Goal: Transaction & Acquisition: Obtain resource

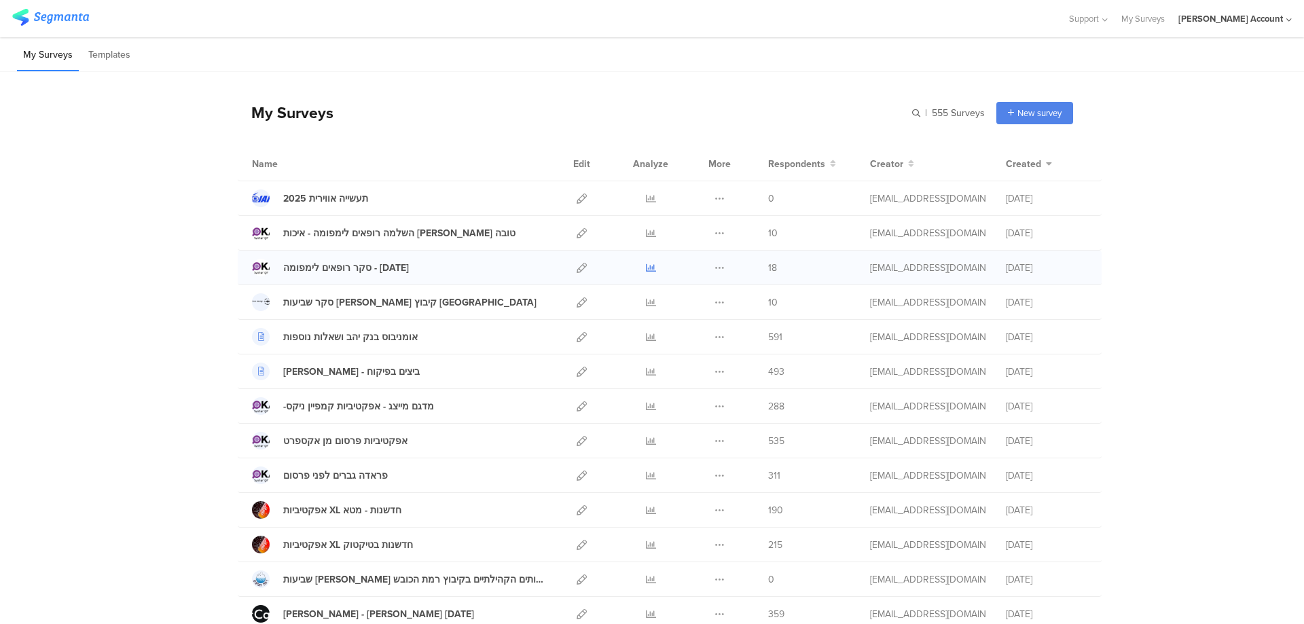
click at [646, 265] on icon at bounding box center [651, 268] width 10 height 10
click at [646, 267] on icon at bounding box center [651, 268] width 10 height 10
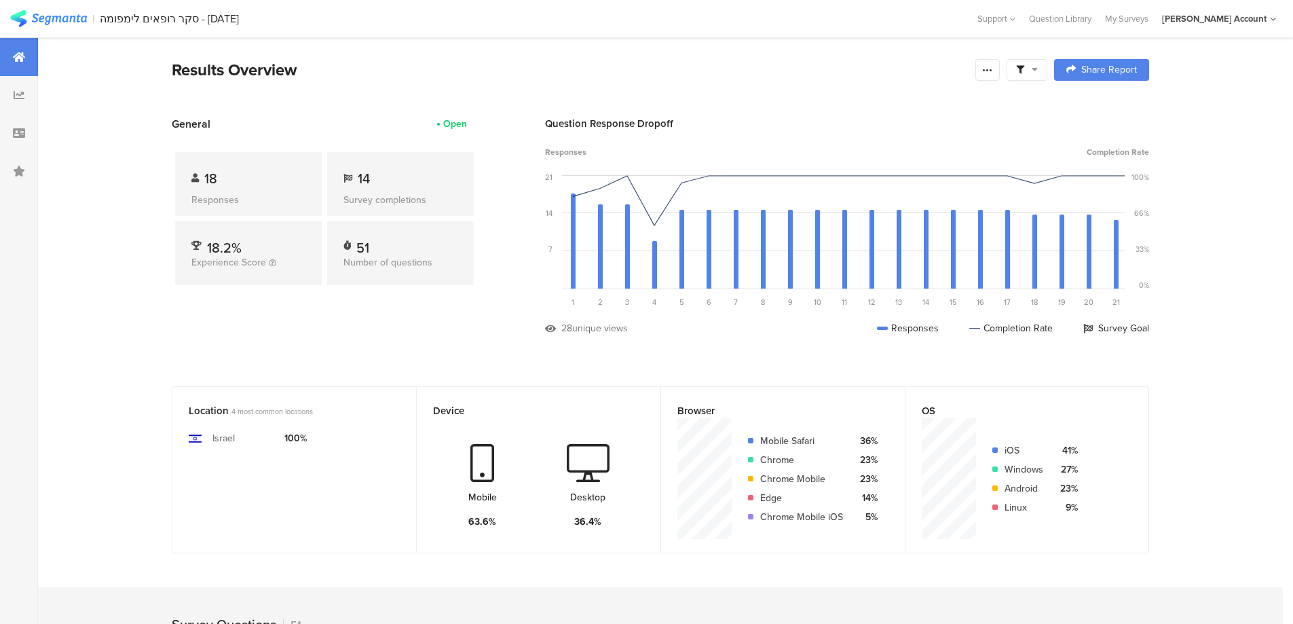
click at [1031, 75] on span at bounding box center [1027, 70] width 22 height 12
click at [1104, 105] on span at bounding box center [1096, 108] width 20 height 11
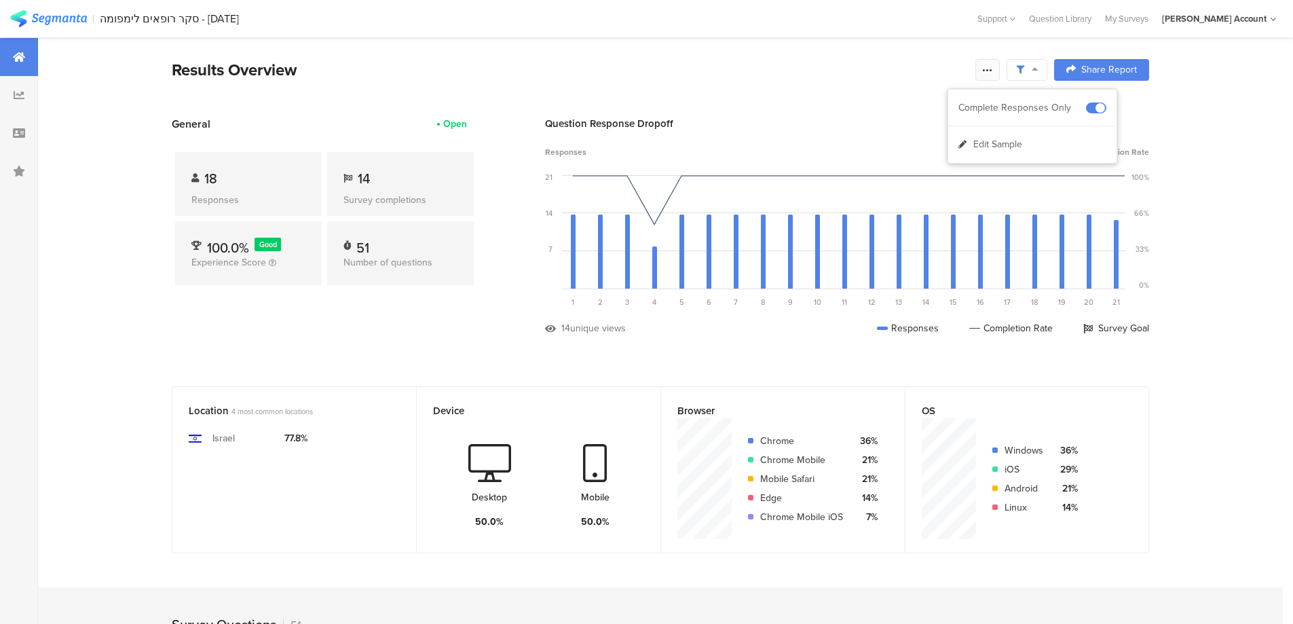
click at [993, 71] on icon at bounding box center [987, 69] width 11 height 11
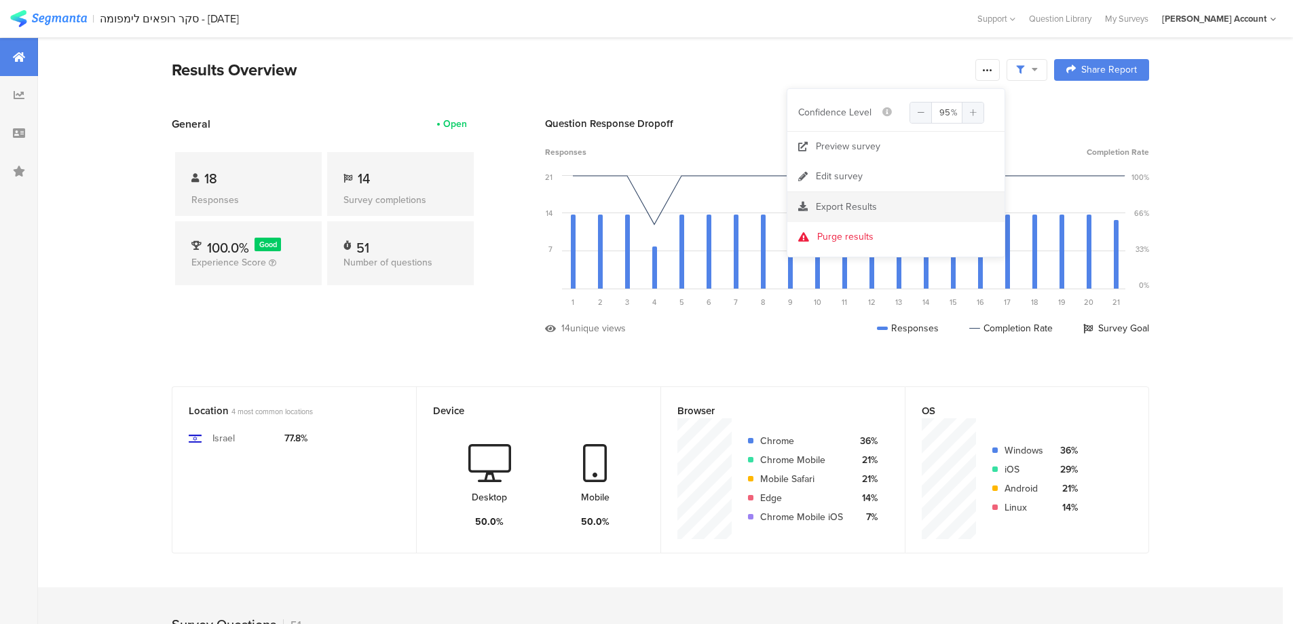
click at [860, 204] on span "Export Results" at bounding box center [846, 207] width 61 height 14
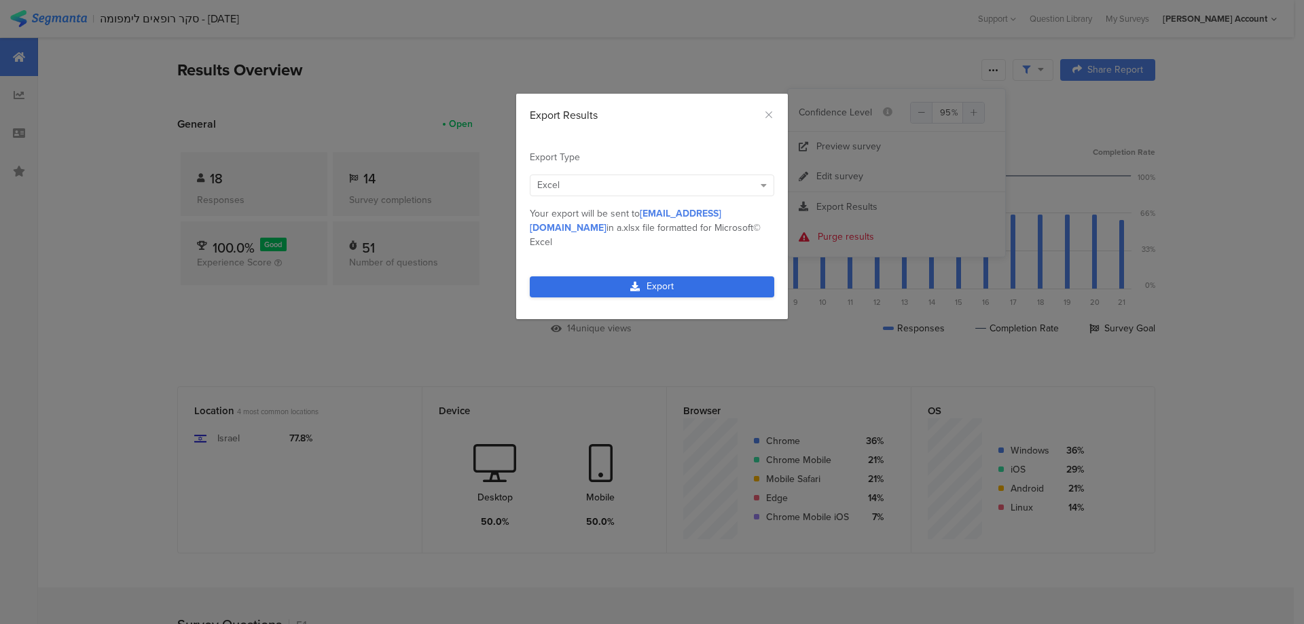
click at [644, 276] on link "Export" at bounding box center [652, 286] width 244 height 21
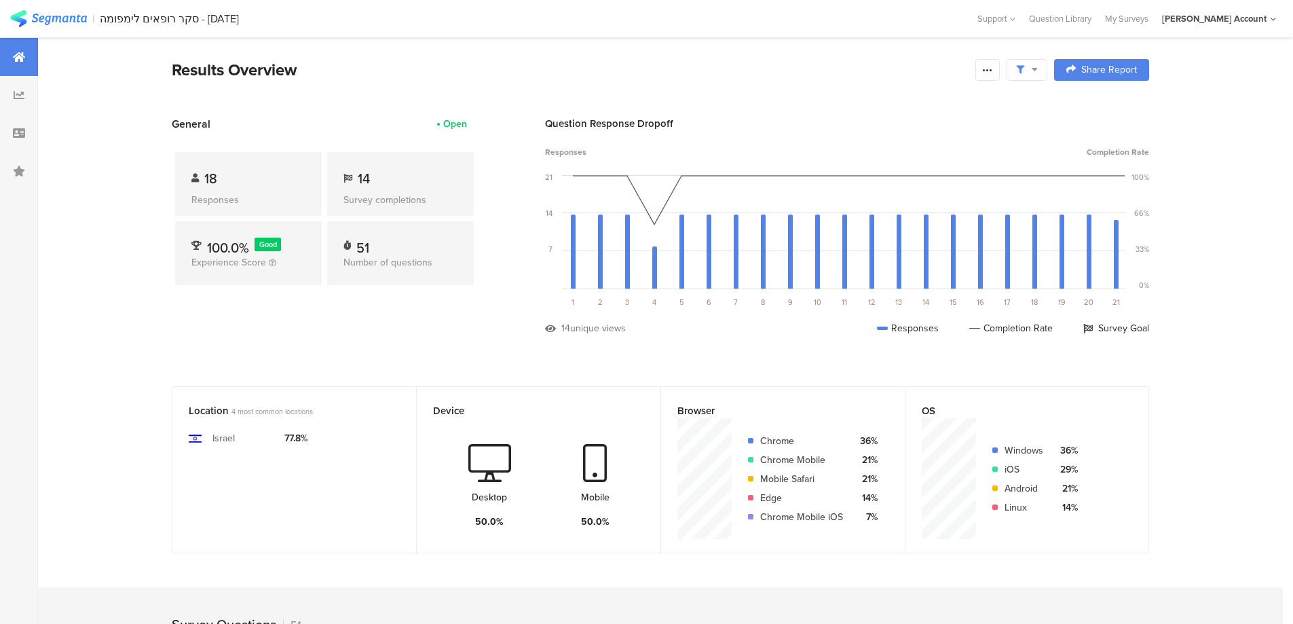
click at [1015, 67] on div at bounding box center [1027, 70] width 41 height 22
click at [1090, 106] on span at bounding box center [1096, 108] width 20 height 11
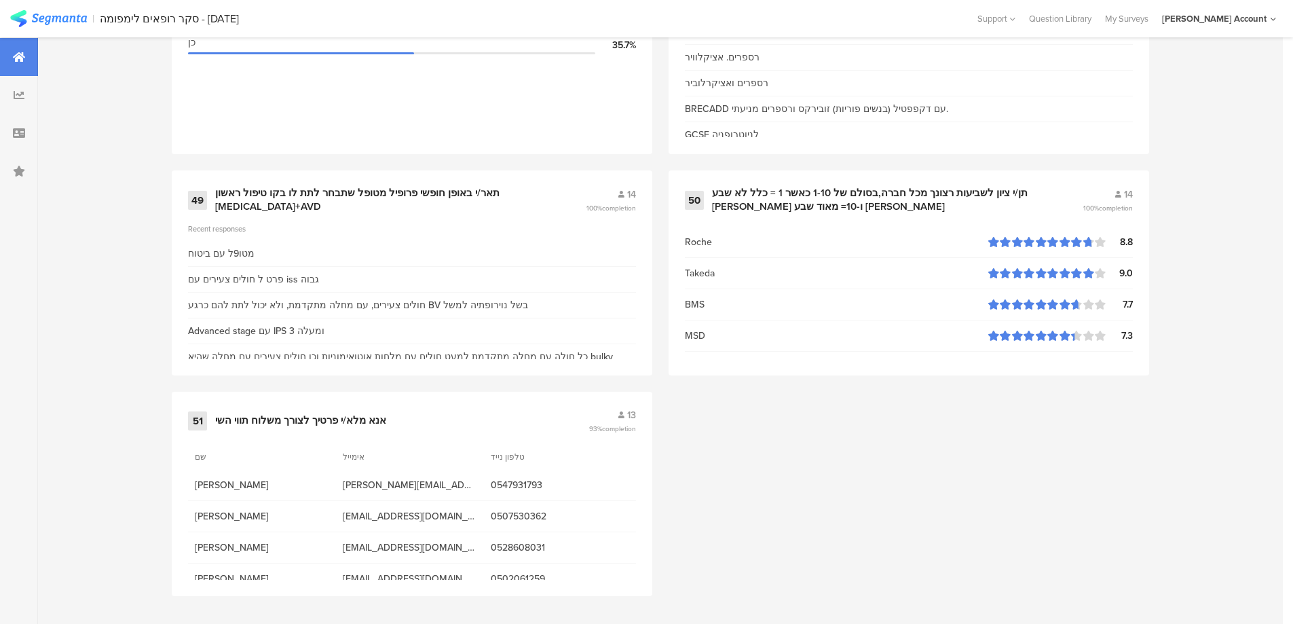
scroll to position [5795, 0]
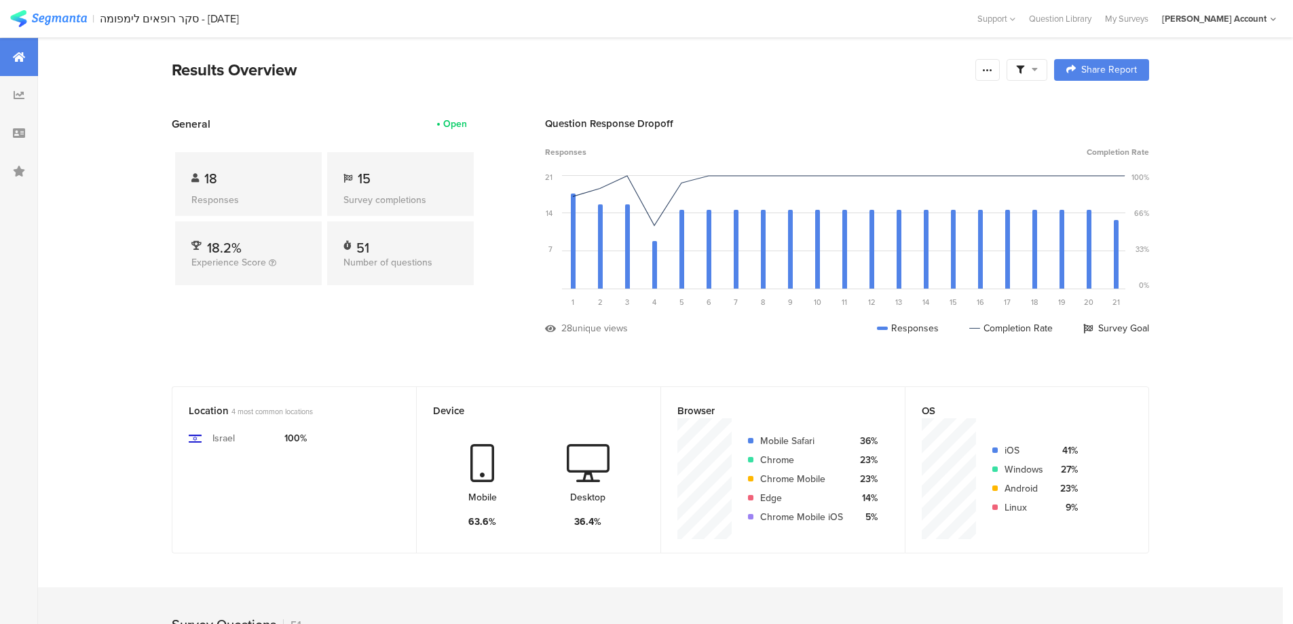
click at [1048, 73] on div at bounding box center [1027, 70] width 41 height 22
click at [1099, 105] on span at bounding box center [1096, 108] width 20 height 11
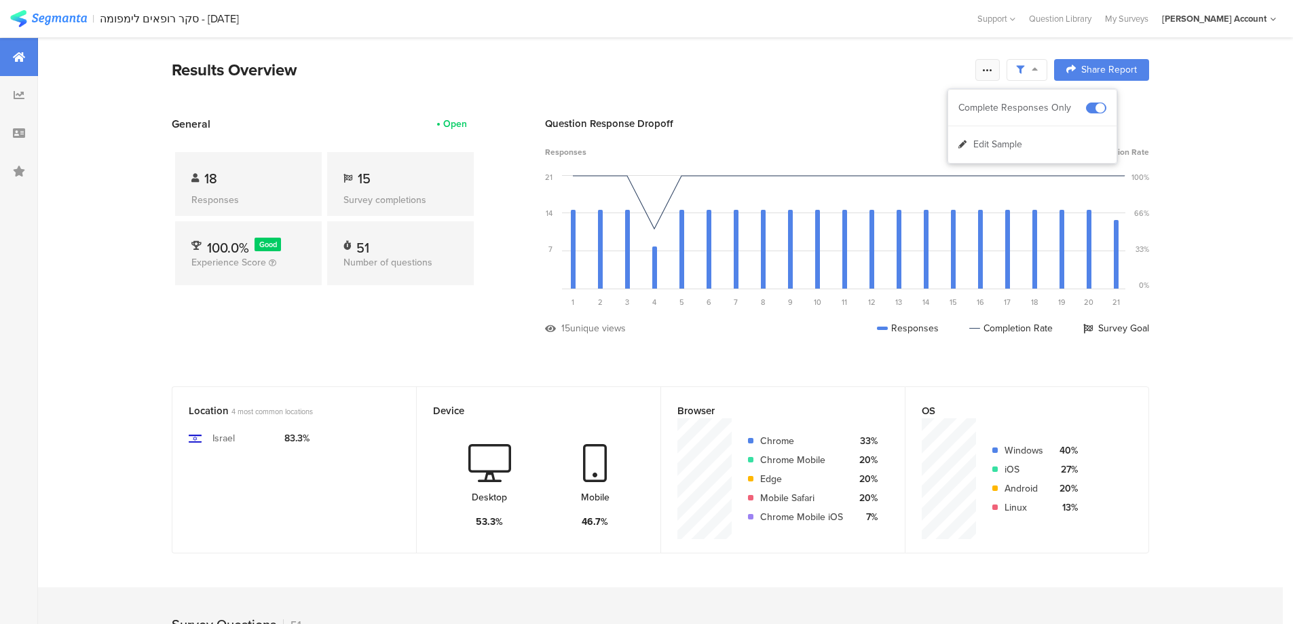
click at [987, 71] on icon at bounding box center [987, 69] width 11 height 11
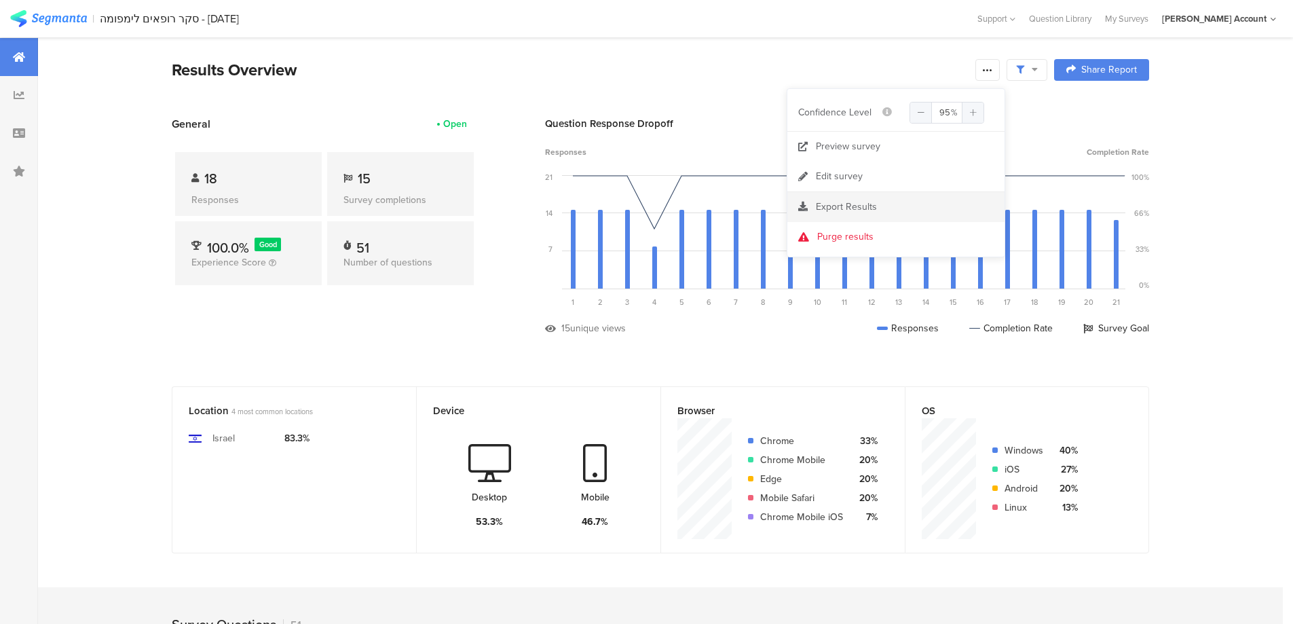
click at [853, 204] on span "Export Results" at bounding box center [846, 207] width 61 height 14
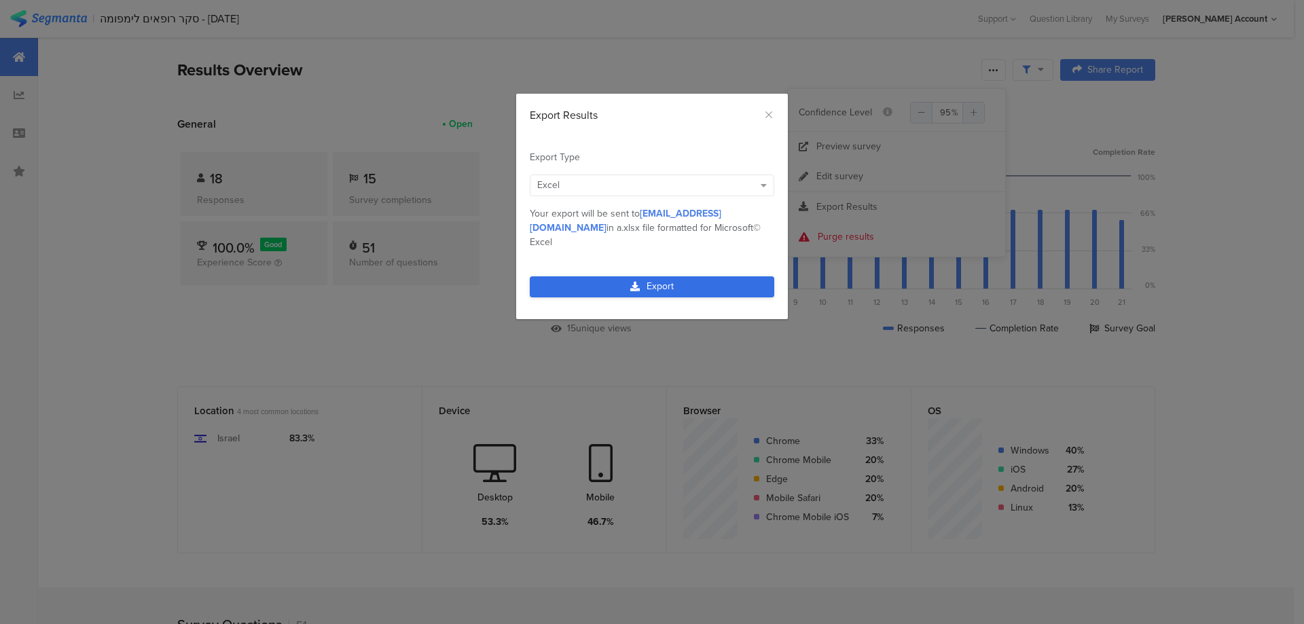
click at [718, 276] on link "Export" at bounding box center [652, 286] width 244 height 21
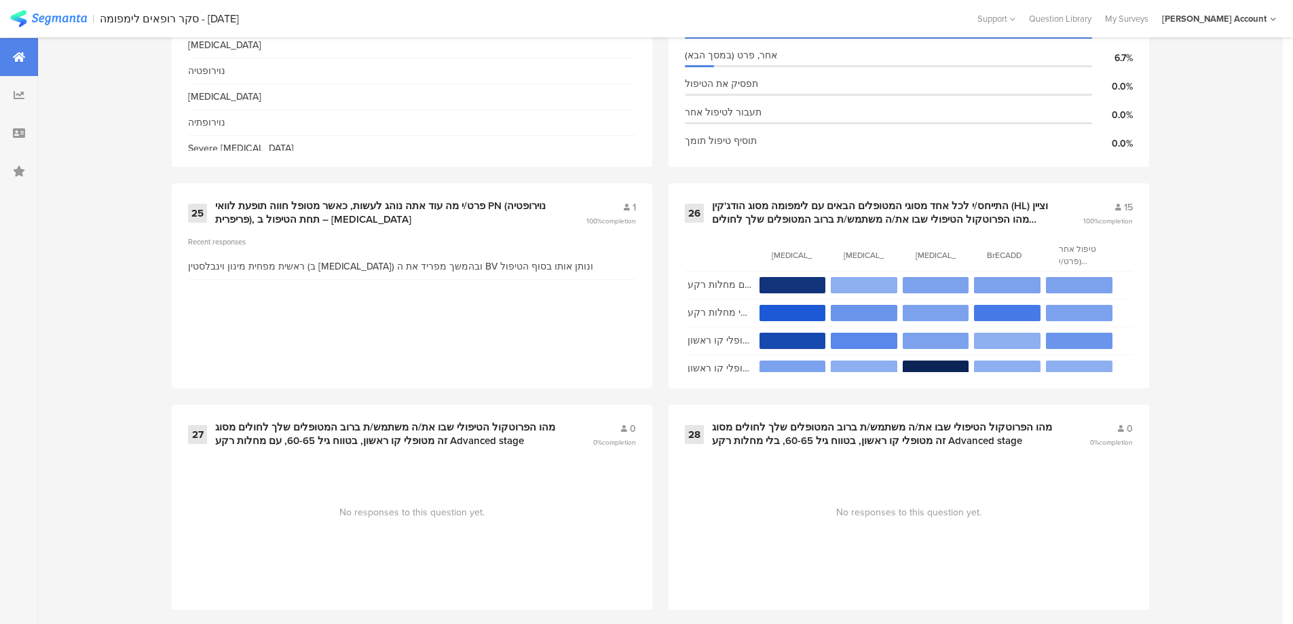
scroll to position [3259, 0]
